Goal: Task Accomplishment & Management: Complete application form

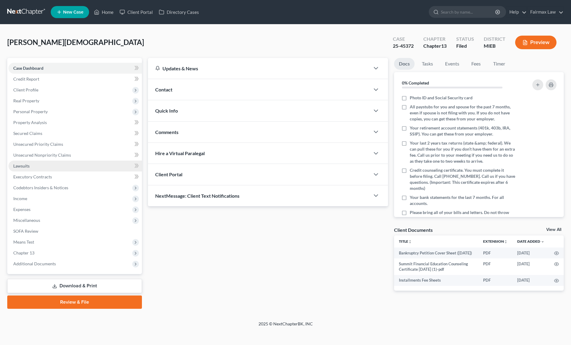
click at [44, 166] on link "Lawsuits" at bounding box center [74, 166] width 133 height 11
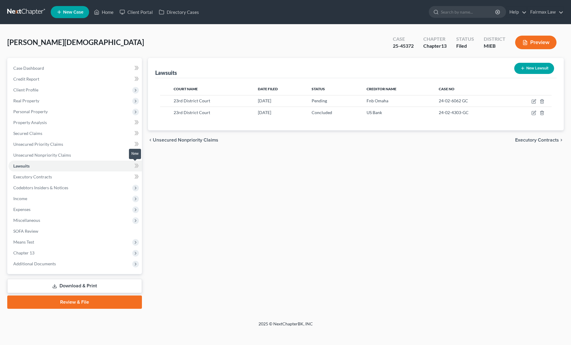
click at [138, 166] on icon at bounding box center [137, 166] width 3 height 4
click at [136, 164] on icon at bounding box center [136, 166] width 5 height 8
click at [64, 165] on link "Lawsuits" at bounding box center [74, 166] width 133 height 11
click at [8, 165] on link "Lawsuits" at bounding box center [74, 166] width 133 height 11
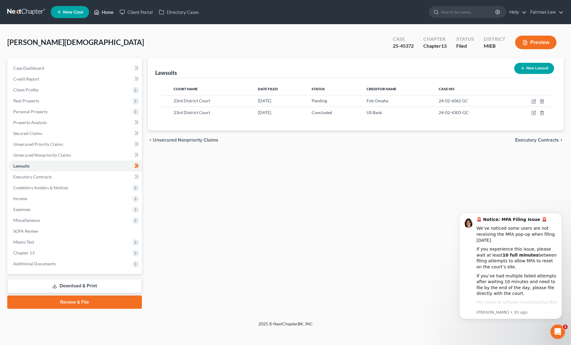
click at [110, 12] on link "Home" at bounding box center [104, 12] width 26 height 11
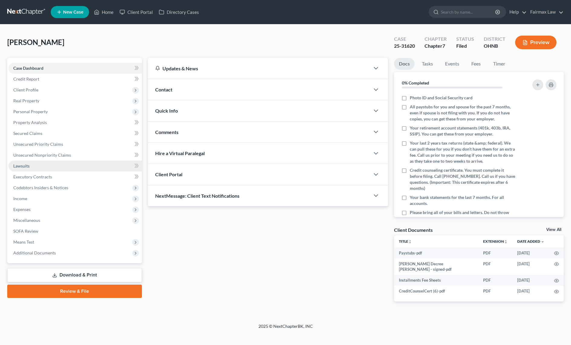
click at [26, 165] on span "Lawsuits" at bounding box center [21, 165] width 16 height 5
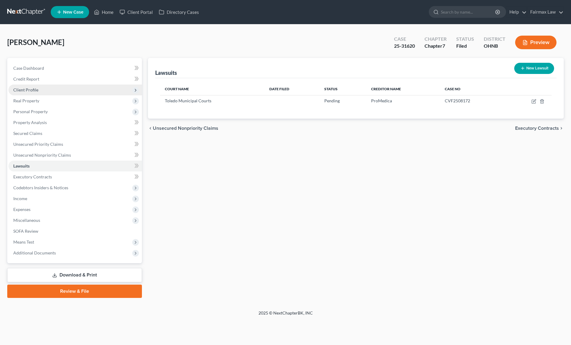
click at [40, 91] on span "Client Profile" at bounding box center [74, 90] width 133 height 11
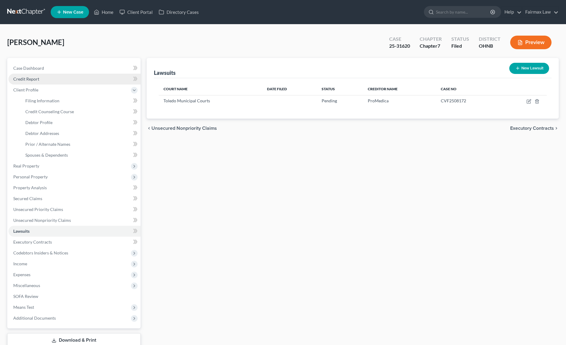
click at [38, 81] on span "Credit Report" at bounding box center [26, 78] width 26 height 5
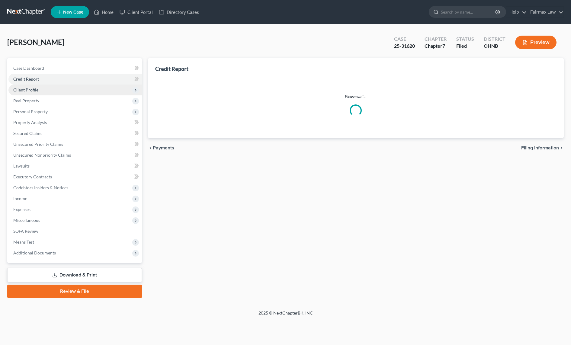
click at [37, 90] on span "Client Profile" at bounding box center [25, 89] width 25 height 5
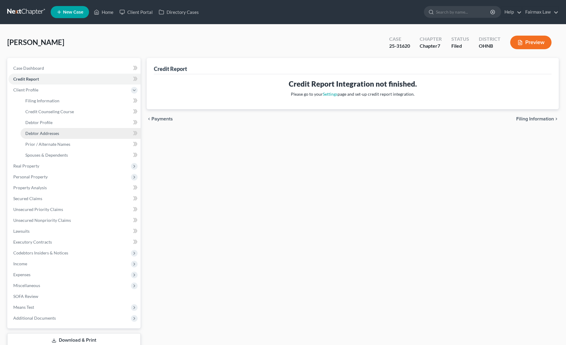
click at [44, 136] on span "Debtor Addresses" at bounding box center [42, 133] width 34 height 5
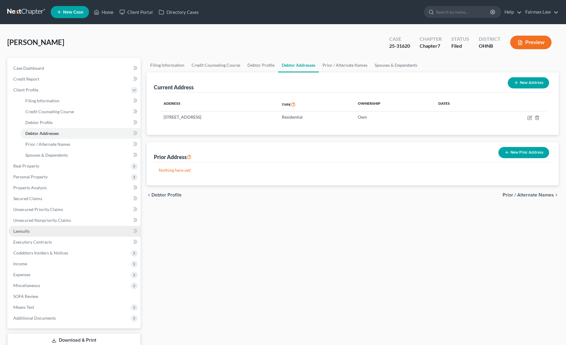
click at [41, 230] on link "Lawsuits" at bounding box center [74, 231] width 132 height 11
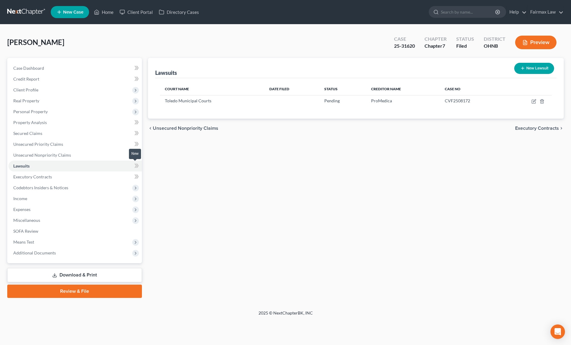
click at [137, 166] on icon at bounding box center [137, 166] width 3 height 4
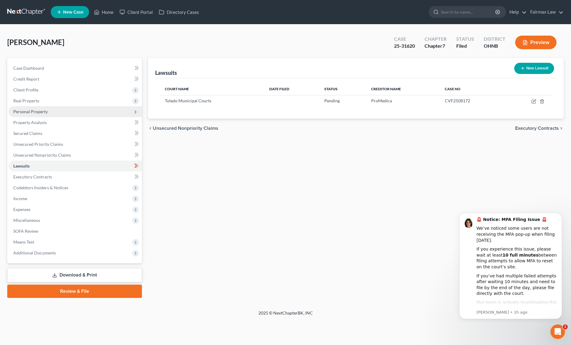
click at [121, 114] on span "Personal Property" at bounding box center [74, 111] width 133 height 11
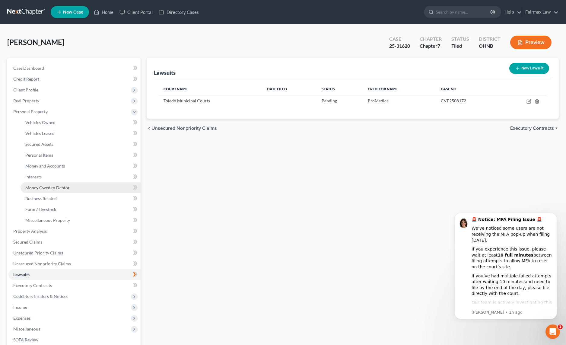
click at [58, 188] on span "Money Owed to Debtor" at bounding box center [47, 187] width 44 height 5
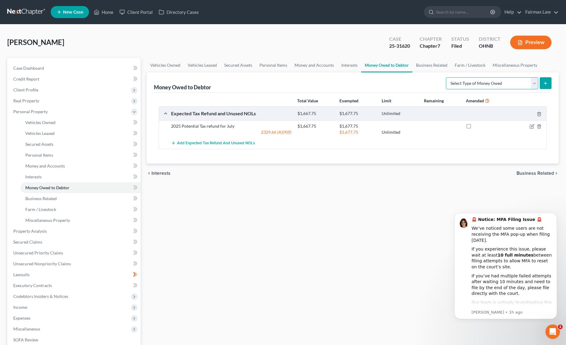
click at [472, 86] on select "Select Type of Money Owed Accounts Receivable Alimony Child Support Claims Agai…" at bounding box center [492, 83] width 92 height 12
